Goal: Transaction & Acquisition: Purchase product/service

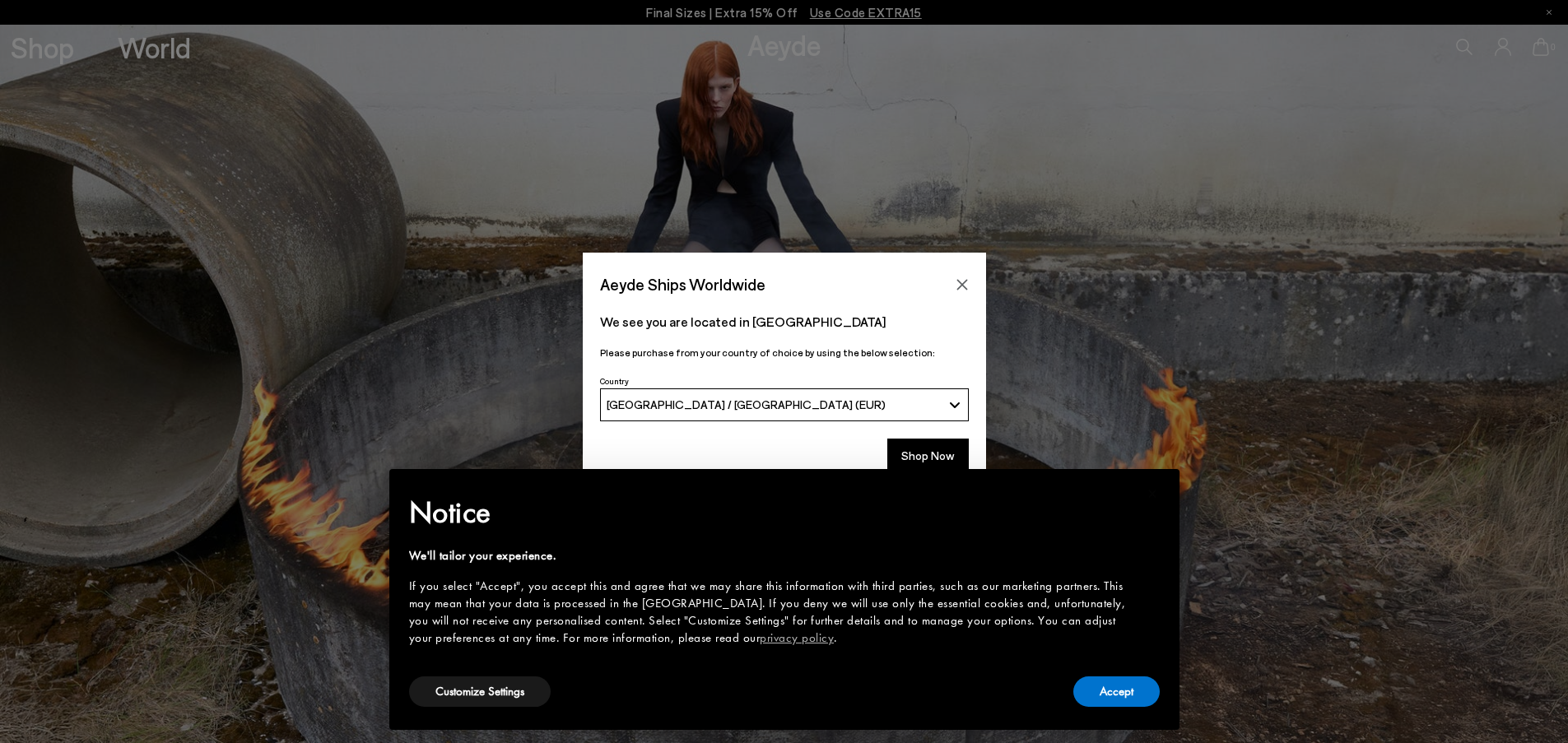
click at [943, 465] on div "× Notice We'll tailor your experience. If you select "Accept", you accept this …" at bounding box center [784, 599] width 817 height 287
click at [929, 452] on button "Shop Now" at bounding box center [927, 456] width 82 height 34
click at [1102, 694] on button "Accept" at bounding box center [1116, 692] width 86 height 31
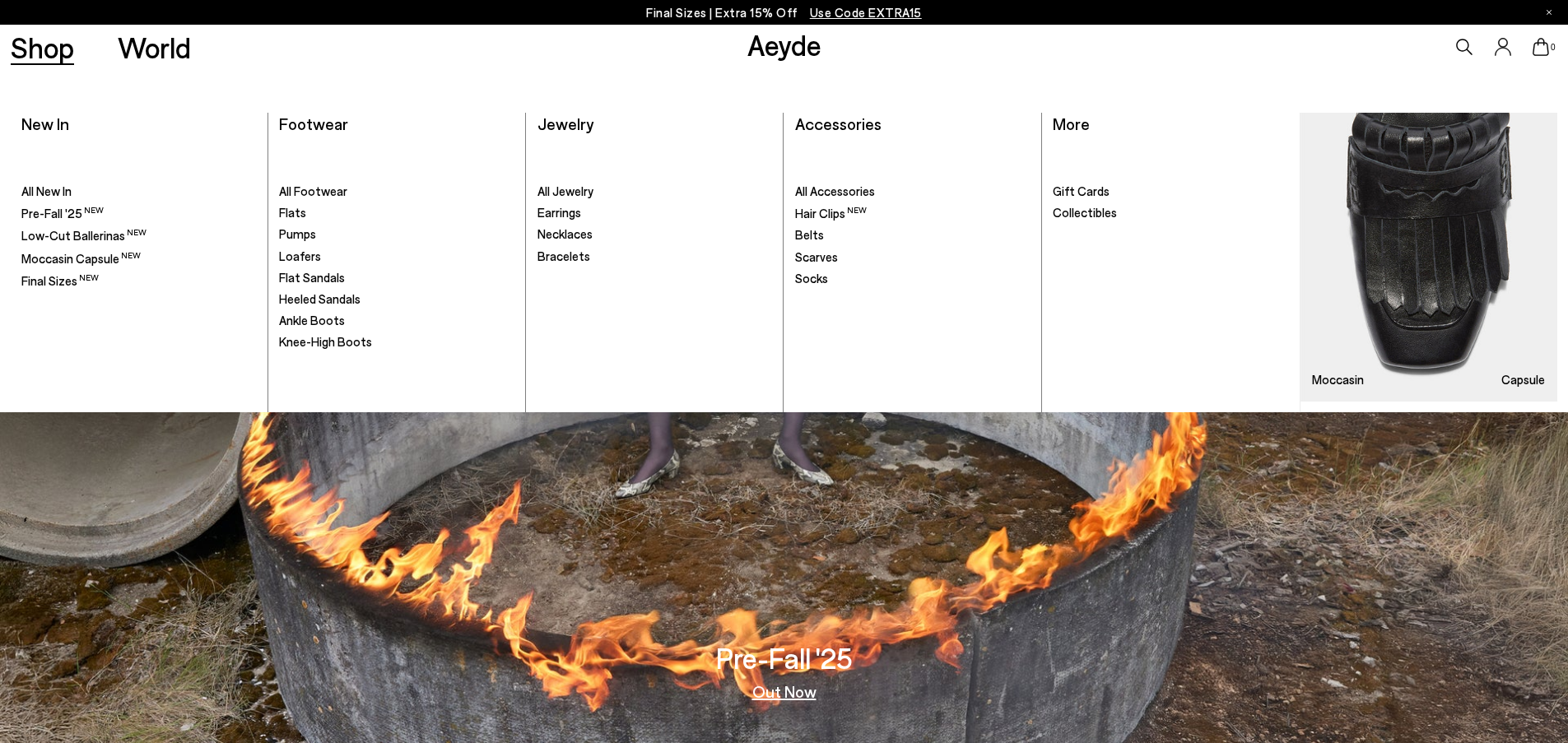
click at [23, 51] on link "Shop" at bounding box center [42, 48] width 63 height 29
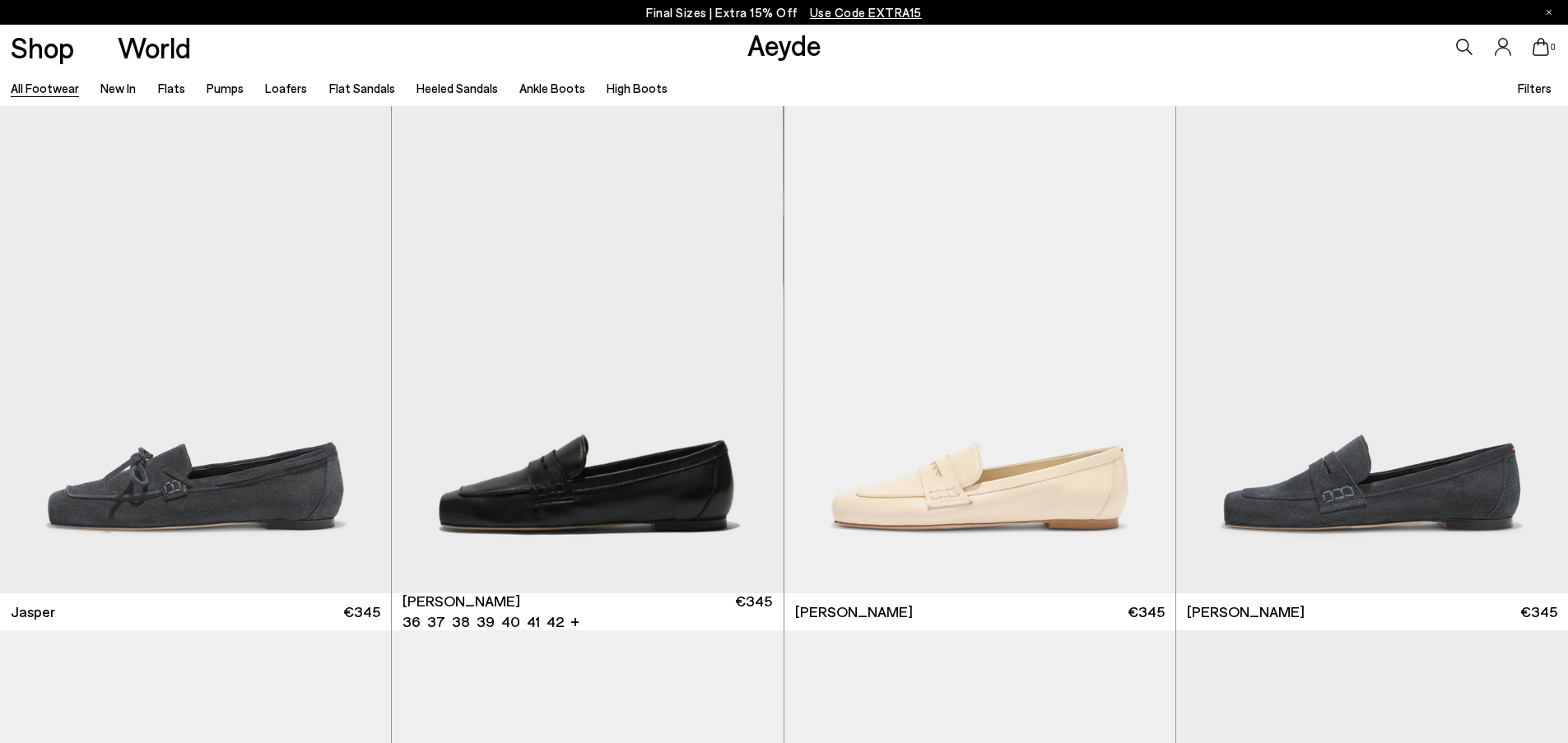
scroll to position [2024, 0]
